Goal: Navigation & Orientation: Find specific page/section

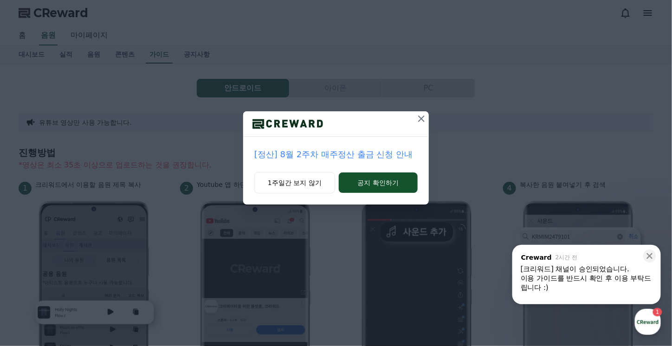
click at [418, 119] on icon at bounding box center [421, 118] width 11 height 11
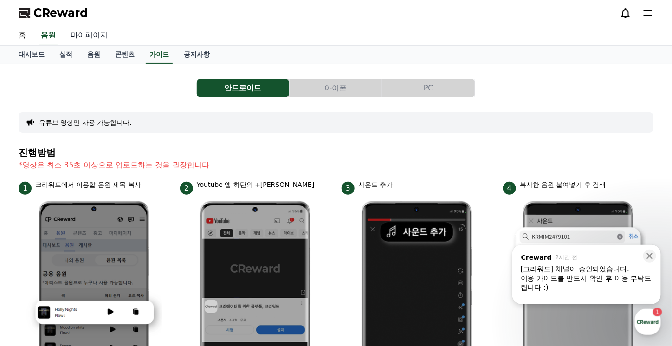
click at [95, 38] on link "마이페이지" at bounding box center [89, 35] width 52 height 19
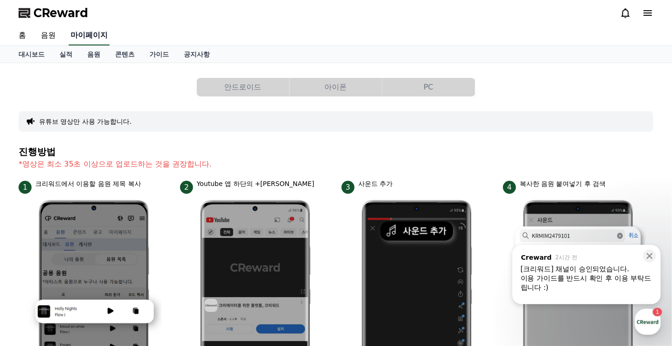
select select "**********"
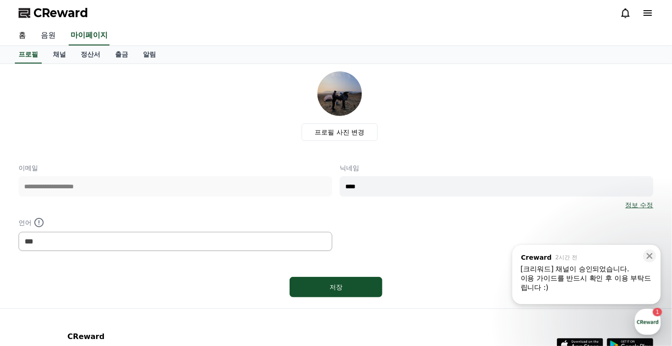
click at [44, 40] on link "음원" at bounding box center [48, 35] width 30 height 19
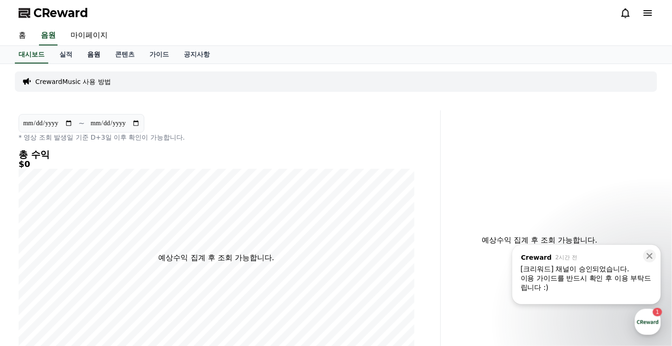
click at [97, 57] on link "음원" at bounding box center [94, 55] width 28 height 18
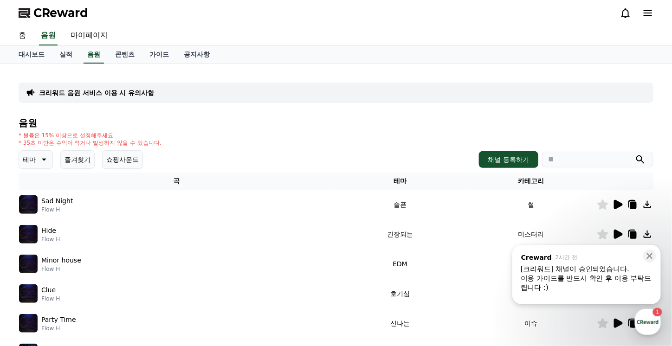
click at [598, 273] on div "[크리워드] 채널이 승인되었습니다." at bounding box center [586, 268] width 132 height 9
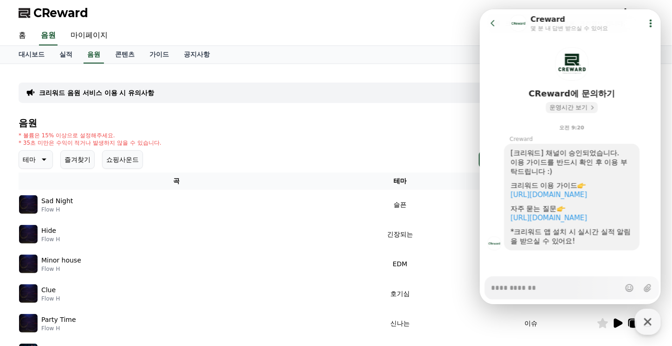
scroll to position [38, 0]
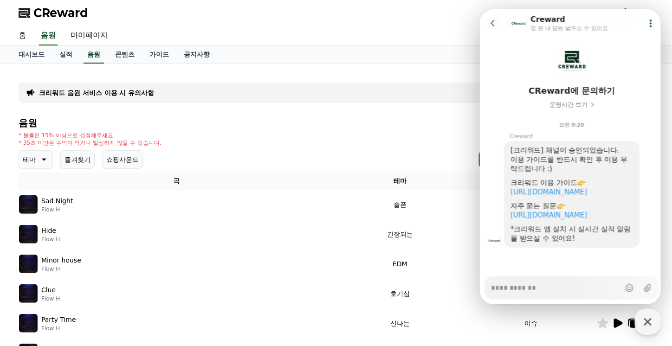
click at [564, 187] on link "[URL][DOMAIN_NAME]" at bounding box center [548, 191] width 77 height 8
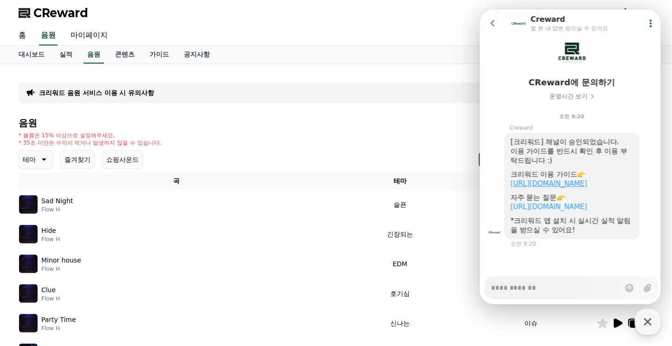
type textarea "*"
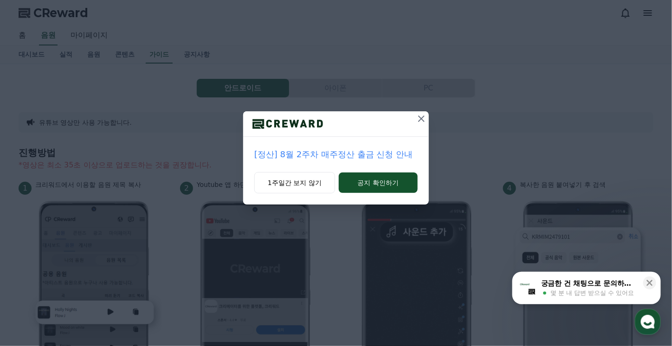
click at [421, 117] on icon at bounding box center [421, 118] width 6 height 6
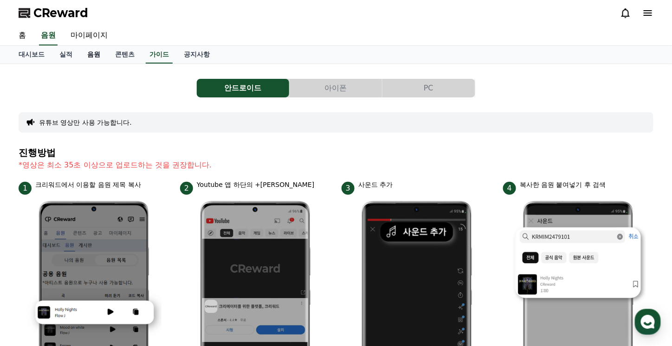
click at [95, 55] on link "음원" at bounding box center [94, 55] width 28 height 18
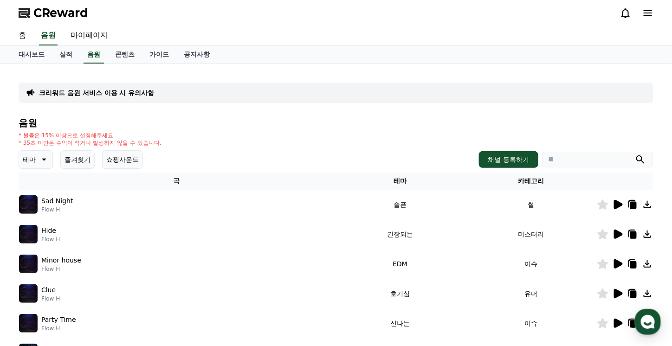
click at [646, 201] on icon at bounding box center [646, 204] width 7 height 7
click at [647, 205] on icon at bounding box center [646, 204] width 7 height 7
